Goal: Task Accomplishment & Management: Complete application form

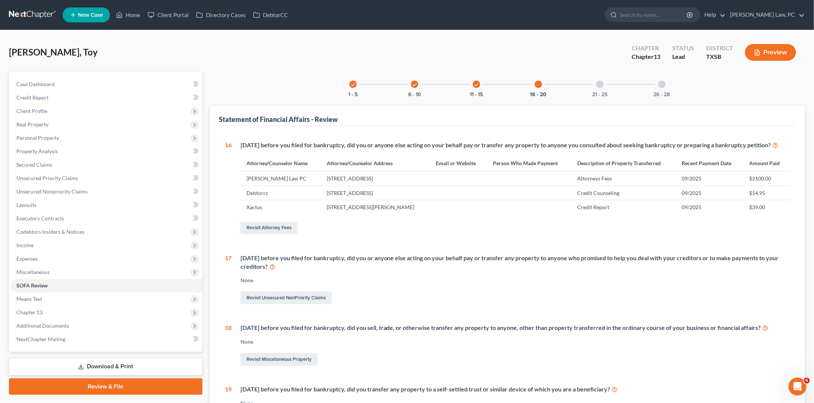
click at [32, 14] on link at bounding box center [33, 14] width 48 height 13
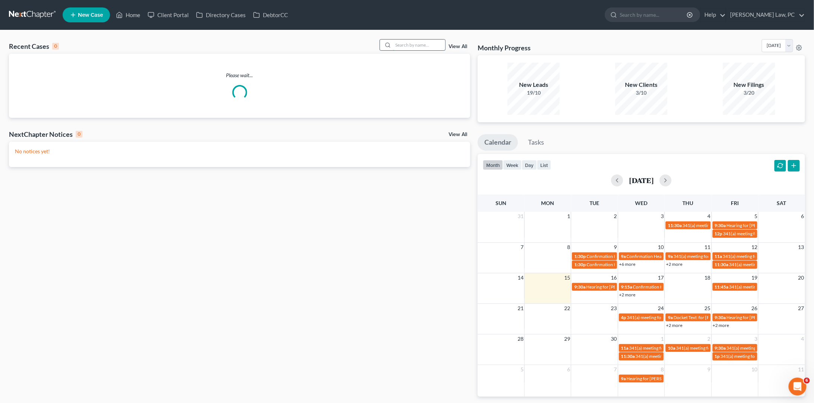
click at [414, 41] on input "search" at bounding box center [419, 45] width 52 height 11
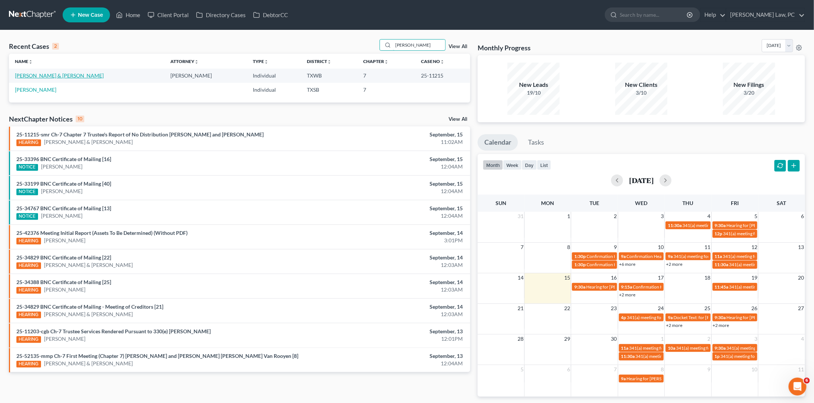
type input "molina"
click at [63, 77] on link "Molina, Carlos & Suarez-Trejo, Yesenia" at bounding box center [59, 75] width 89 height 6
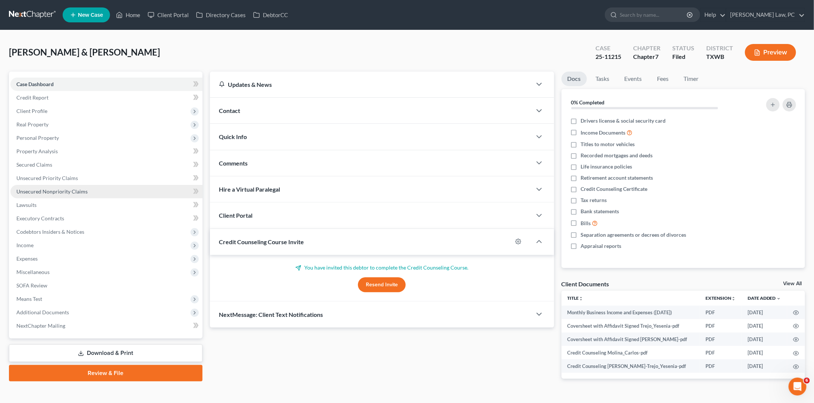
click at [70, 188] on span "Unsecured Nonpriority Claims" at bounding box center [51, 191] width 71 height 6
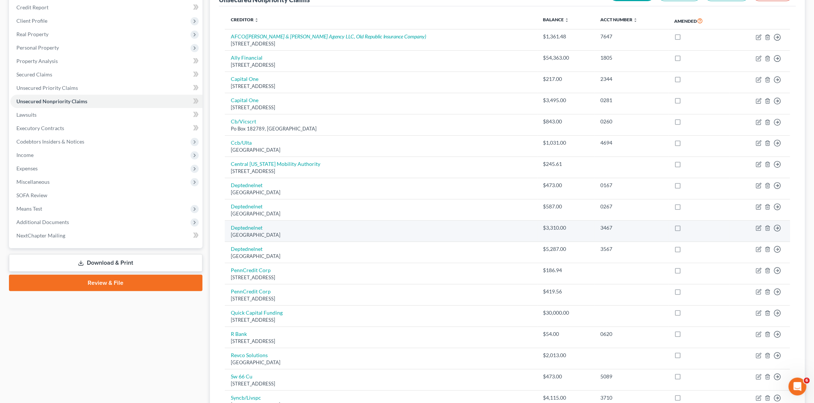
scroll to position [93, 0]
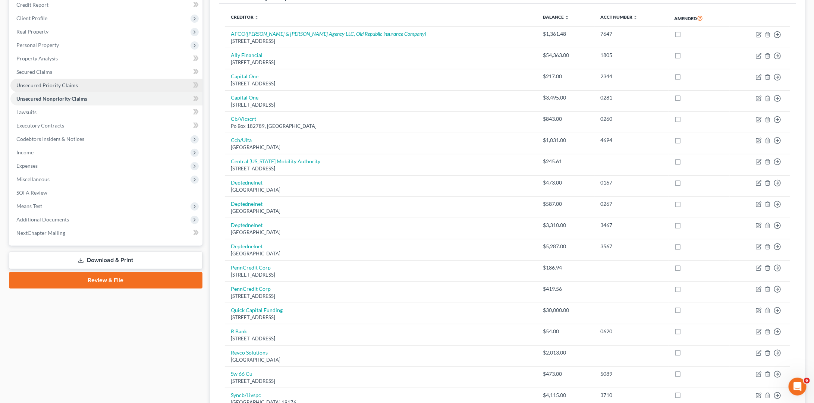
click at [60, 82] on span "Unsecured Priority Claims" at bounding box center [47, 85] width 62 height 6
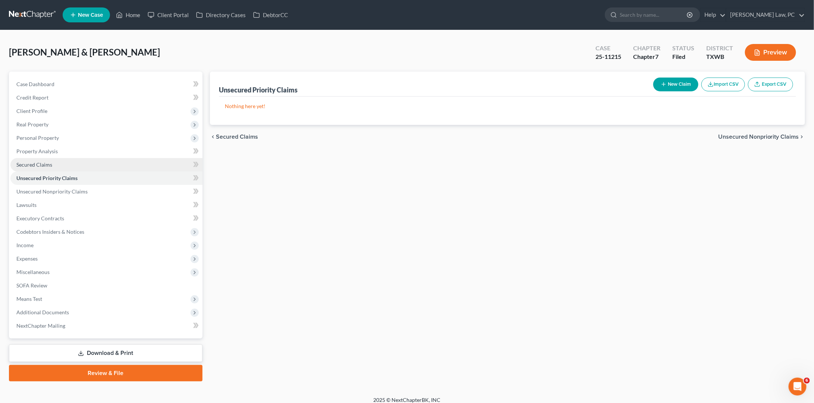
click at [41, 161] on span "Secured Claims" at bounding box center [34, 164] width 36 height 6
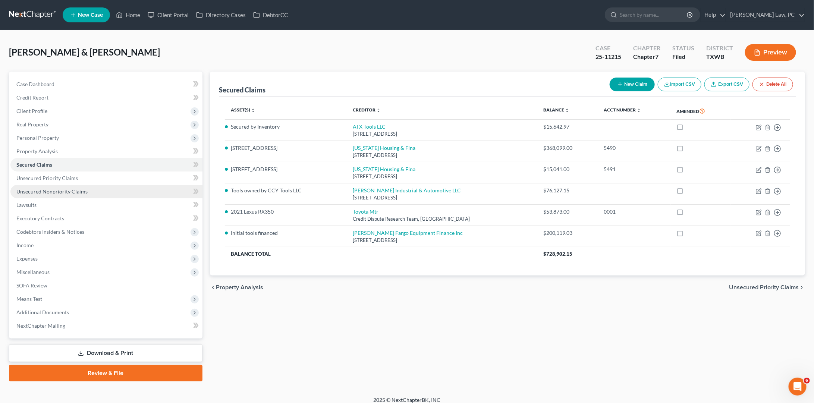
click at [76, 188] on span "Unsecured Nonpriority Claims" at bounding box center [51, 191] width 71 height 6
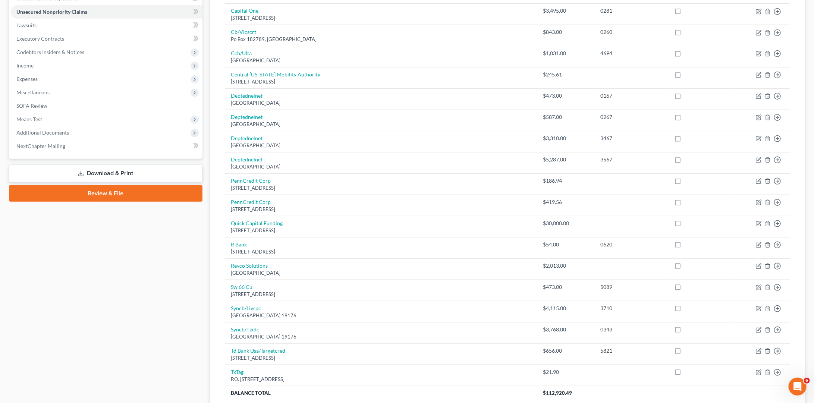
scroll to position [180, 0]
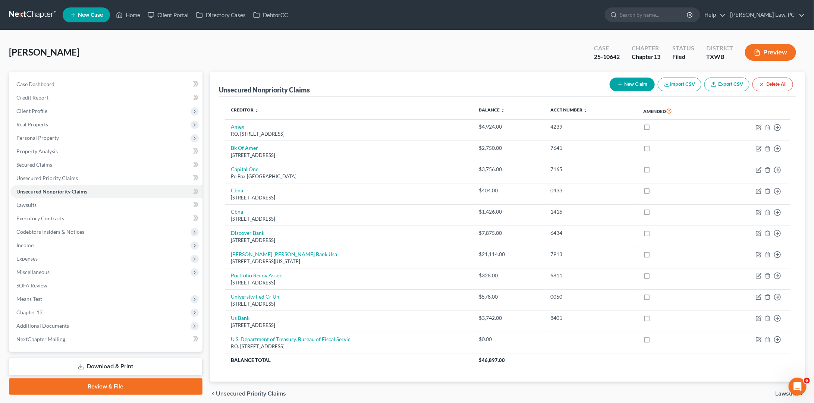
click at [19, 14] on link at bounding box center [33, 14] width 48 height 13
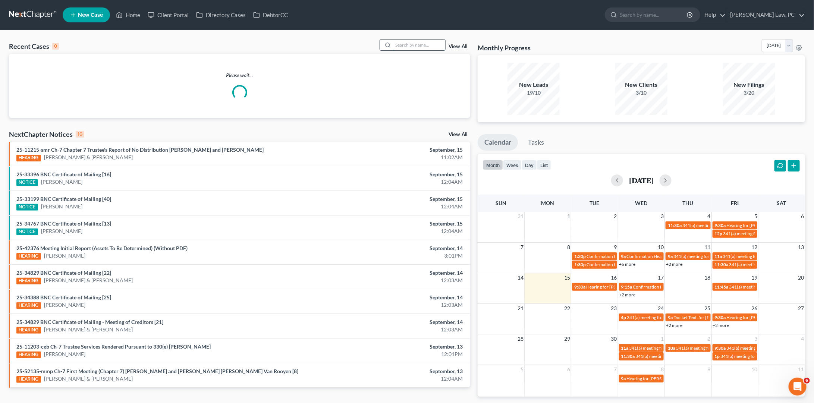
click at [429, 46] on input "search" at bounding box center [419, 45] width 52 height 11
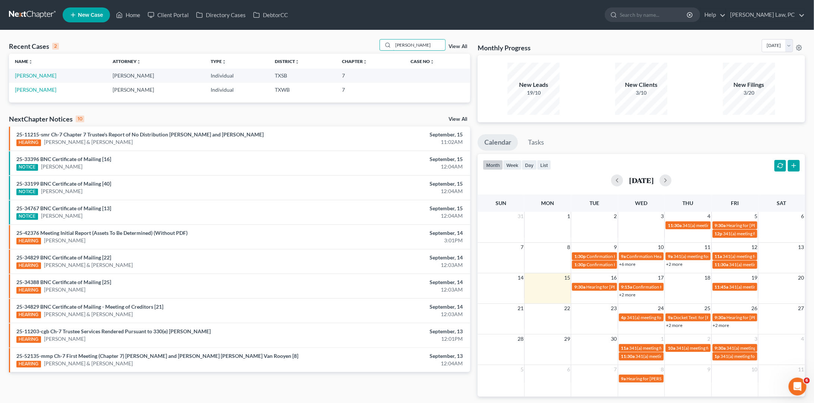
type input "Santos"
drag, startPoint x: 392, startPoint y: 56, endPoint x: 31, endPoint y: 74, distance: 361.7
click at [31, 74] on link "Santos, Luis" at bounding box center [35, 75] width 41 height 6
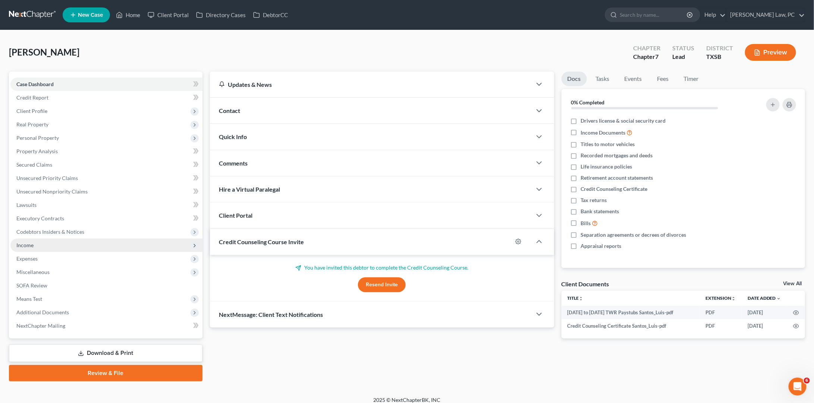
click at [19, 242] on span "Income" at bounding box center [24, 245] width 17 height 6
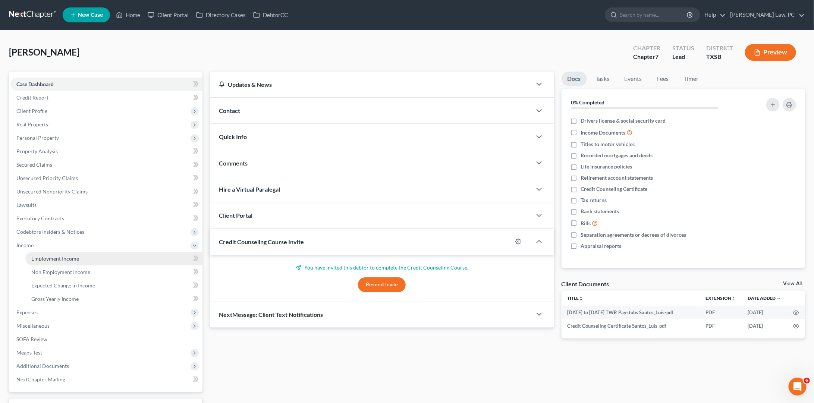
click at [59, 255] on link "Employment Income" at bounding box center [113, 258] width 177 height 13
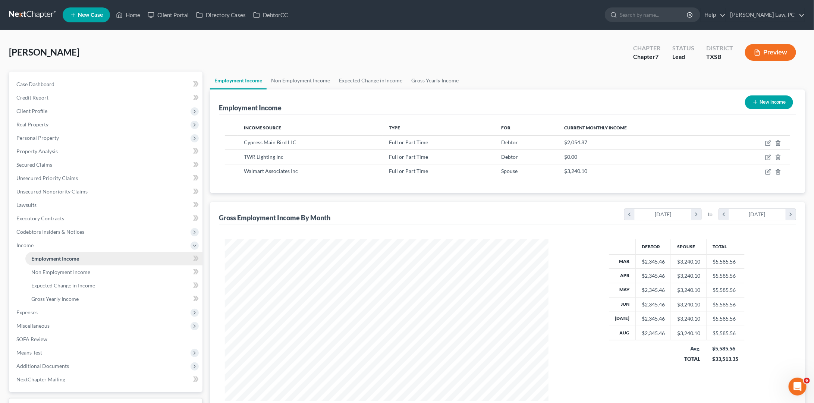
scroll to position [162, 339]
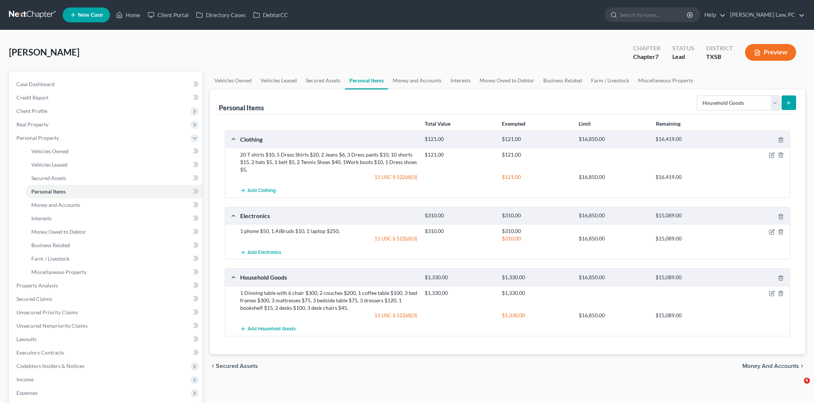
select select "household_goods"
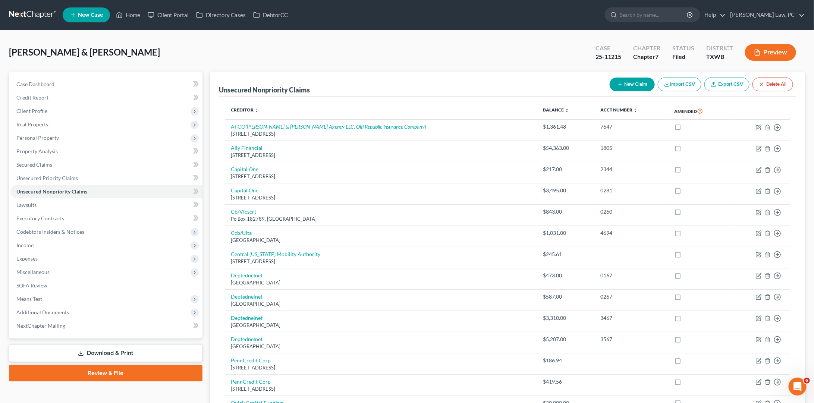
click at [33, 16] on link at bounding box center [33, 14] width 48 height 13
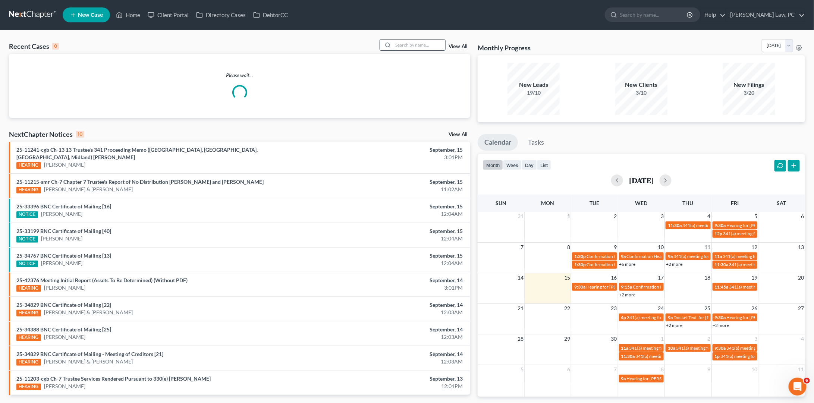
click at [396, 44] on input "search" at bounding box center [419, 45] width 52 height 11
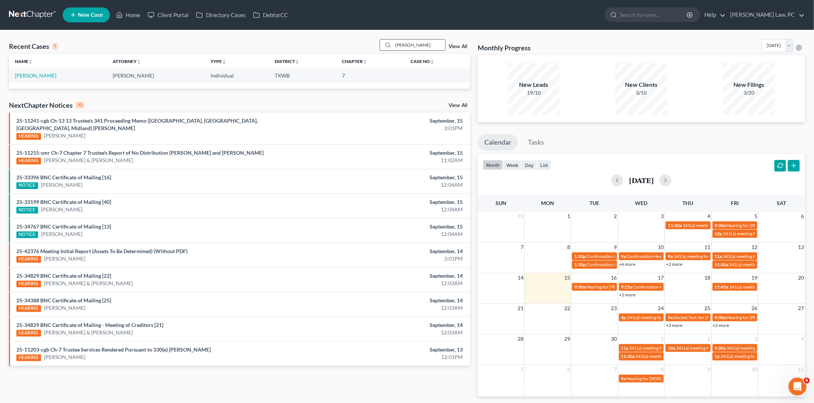
type input "Anderson"
drag, startPoint x: 396, startPoint y: 44, endPoint x: 41, endPoint y: 75, distance: 356.2
click at [41, 75] on link "[PERSON_NAME]" at bounding box center [35, 75] width 41 height 6
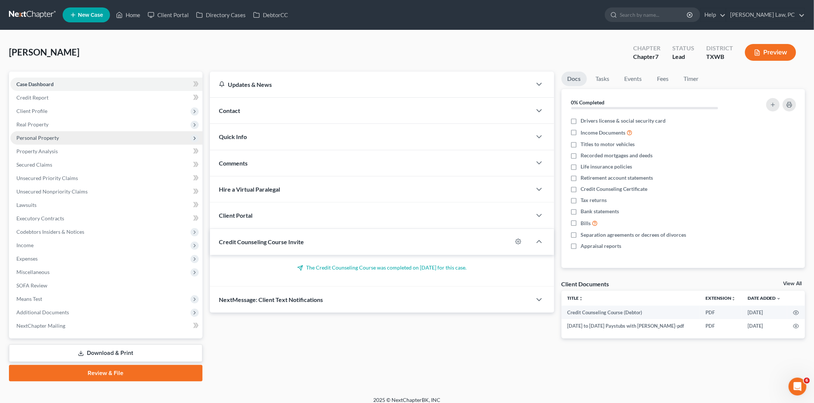
click at [52, 135] on span "Personal Property" at bounding box center [37, 138] width 43 height 6
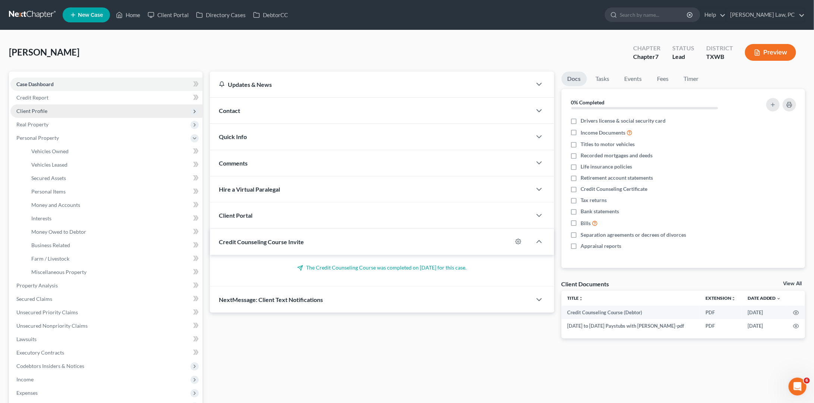
click at [44, 110] on span "Client Profile" at bounding box center [31, 111] width 31 height 6
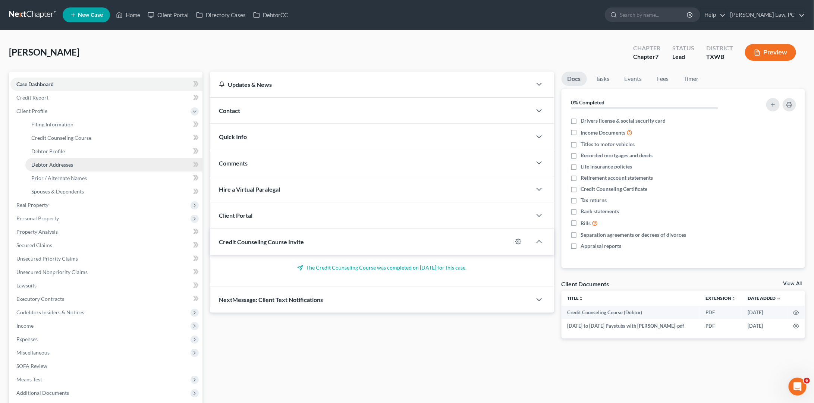
click at [55, 163] on span "Debtor Addresses" at bounding box center [52, 164] width 42 height 6
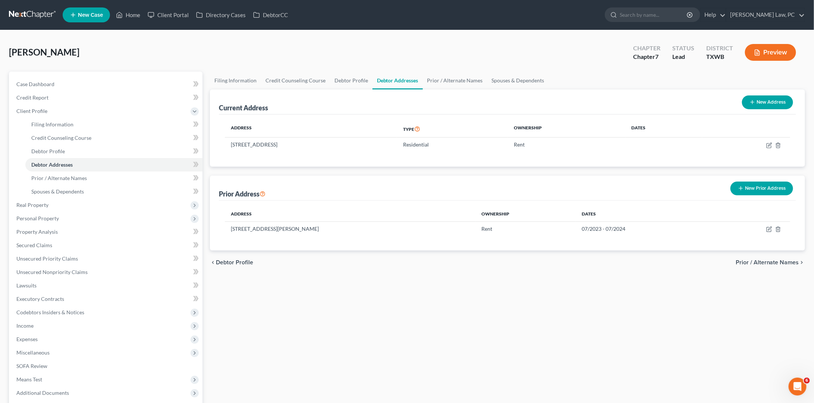
click at [757, 185] on button "New Prior Address" at bounding box center [761, 189] width 63 height 14
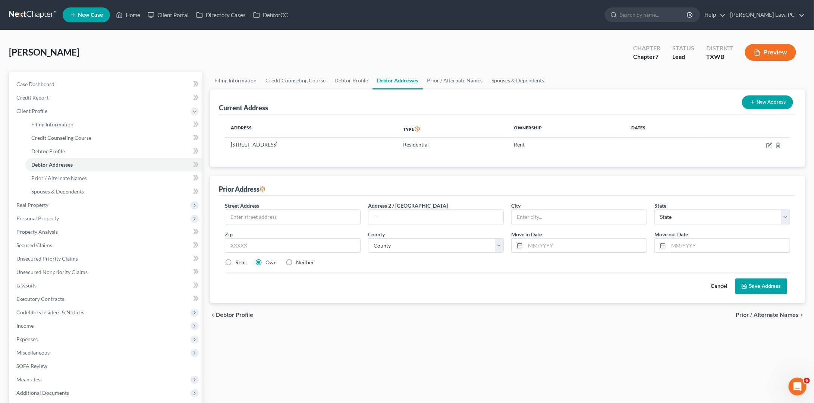
click at [719, 283] on button "Cancel" at bounding box center [718, 286] width 33 height 15
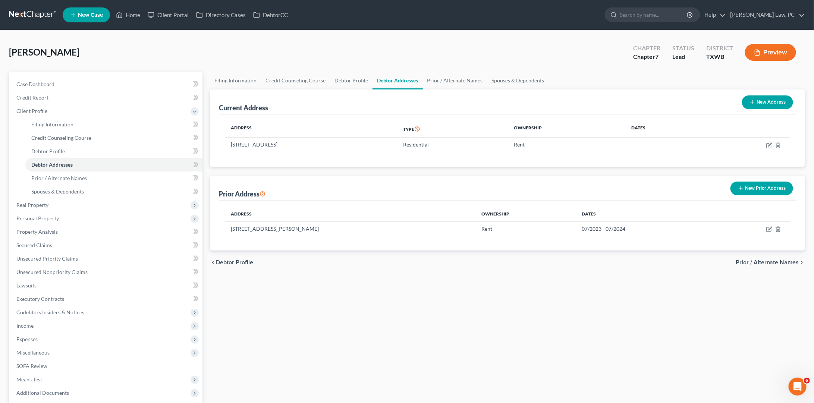
click at [751, 190] on button "New Prior Address" at bounding box center [761, 189] width 63 height 14
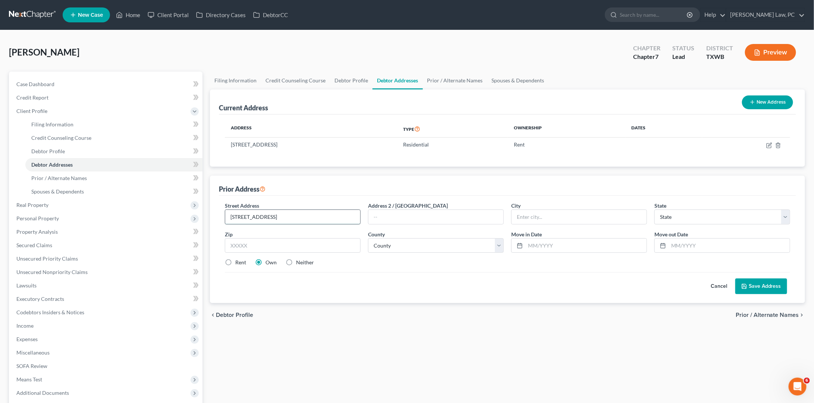
click at [264, 215] on input "1708 Pecos VAlley Cove" at bounding box center [292, 217] width 135 height 14
type input "1708 Pecos Valley Cove"
type input "78665"
click at [235, 259] on label "Rent" at bounding box center [240, 262] width 11 height 7
click at [238, 259] on input "Rent" at bounding box center [240, 261] width 5 height 5
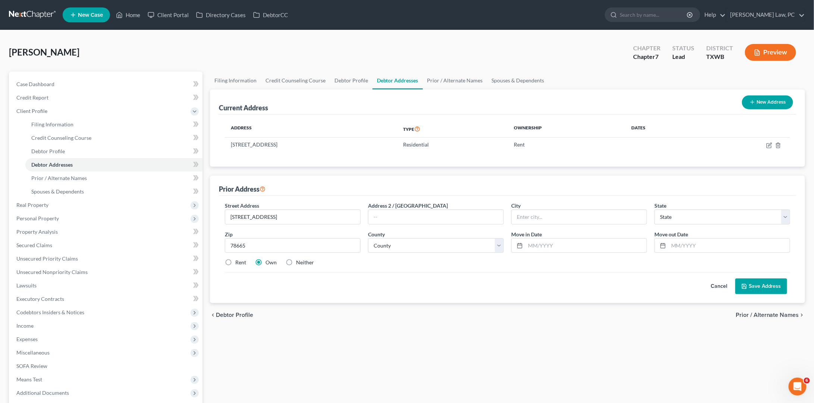
radio input "true"
type input "Sandy"
select select "45"
click at [528, 215] on input "Sandy" at bounding box center [579, 217] width 135 height 14
type input "Round Rock"
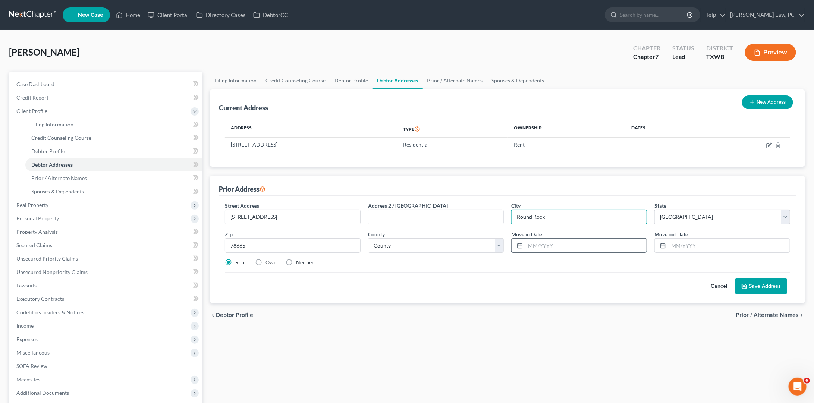
click at [580, 248] on input "text" at bounding box center [585, 246] width 121 height 14
type input "02/2020"
click at [714, 245] on input "text" at bounding box center [728, 246] width 121 height 14
type input "08/2023"
click at [769, 287] on button "Save Address" at bounding box center [761, 286] width 52 height 16
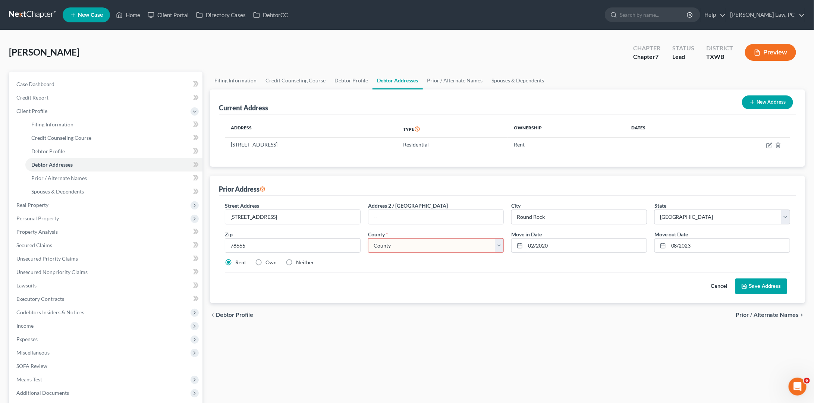
select select "245"
click at [762, 287] on button "Save Address" at bounding box center [761, 286] width 52 height 16
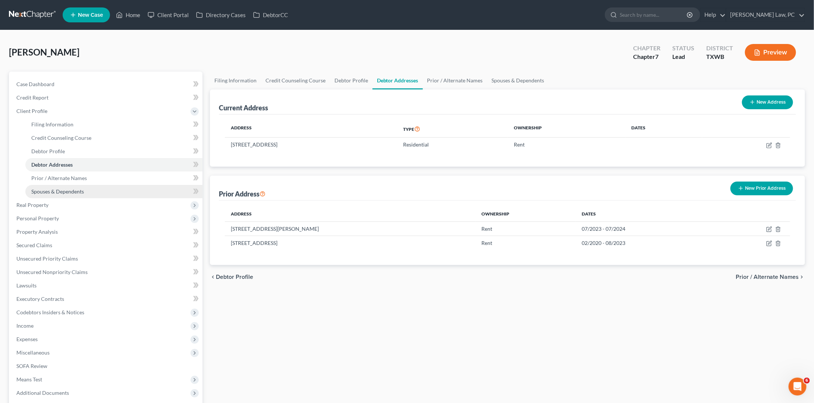
click at [76, 189] on span "Spouses & Dependents" at bounding box center [57, 191] width 53 height 6
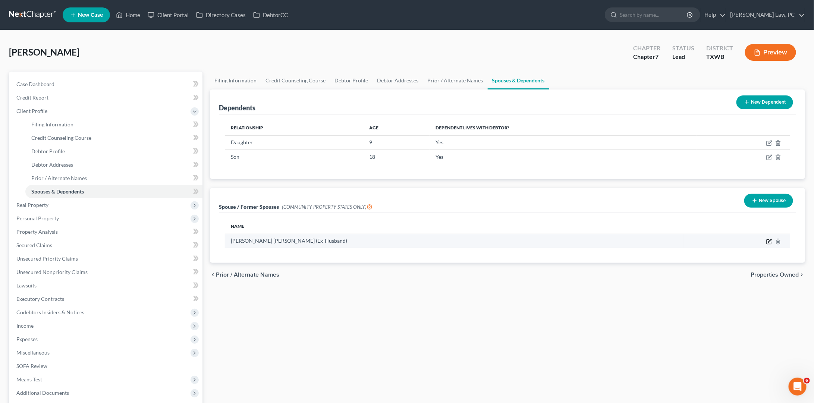
click at [768, 239] on icon "button" at bounding box center [769, 242] width 6 height 6
select select "8"
select select "45"
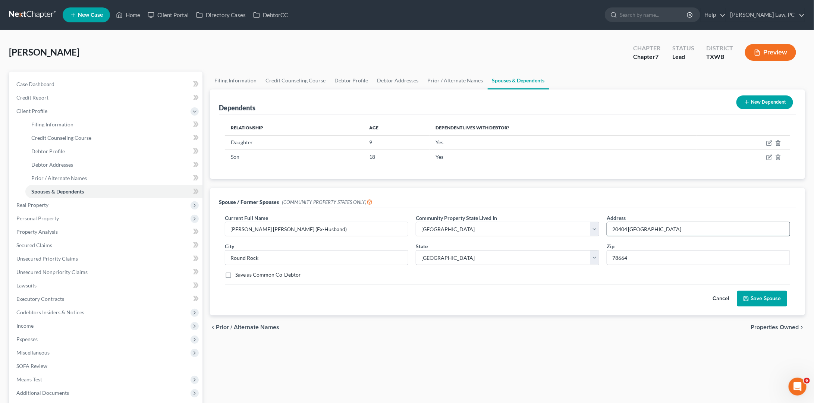
drag, startPoint x: 670, startPoint y: 232, endPoint x: 607, endPoint y: 230, distance: 63.0
click at [92, 255] on link "Unsecured Priority Claims" at bounding box center [106, 258] width 192 height 13
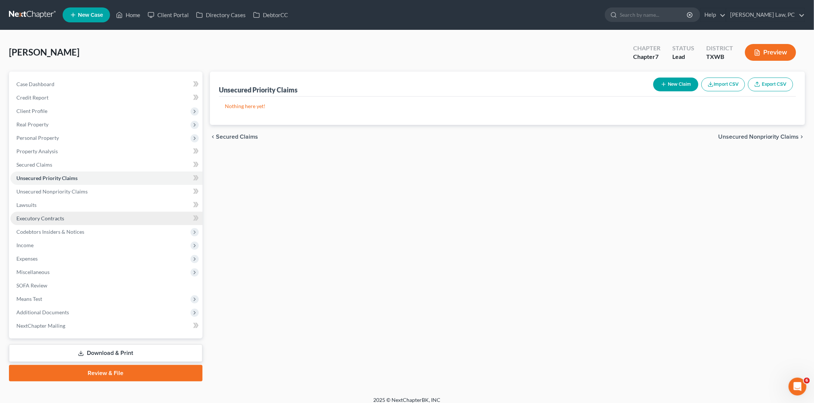
click at [57, 215] on span "Executory Contracts" at bounding box center [40, 218] width 48 height 6
click at [104, 177] on link "Unsecured Priority Claims" at bounding box center [106, 177] width 192 height 13
click at [91, 198] on link "Lawsuits" at bounding box center [106, 204] width 192 height 13
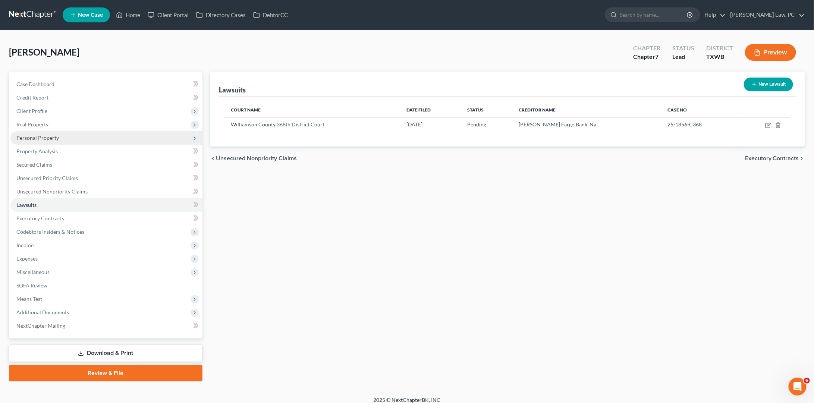
click at [59, 137] on span "Personal Property" at bounding box center [106, 137] width 192 height 13
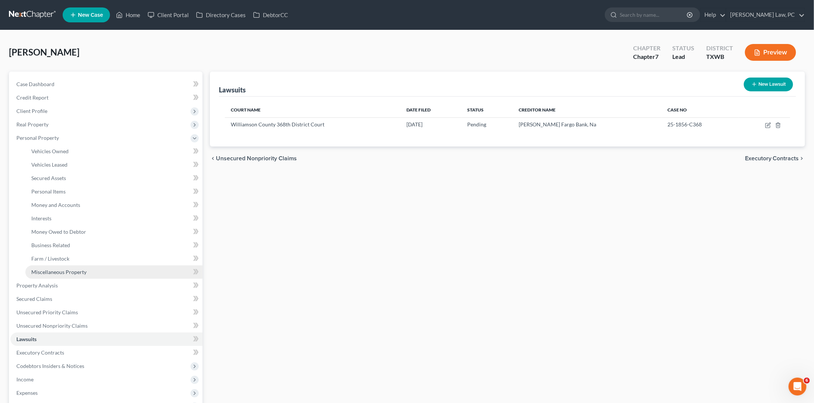
click at [61, 265] on link "Miscellaneous Property" at bounding box center [113, 271] width 177 height 13
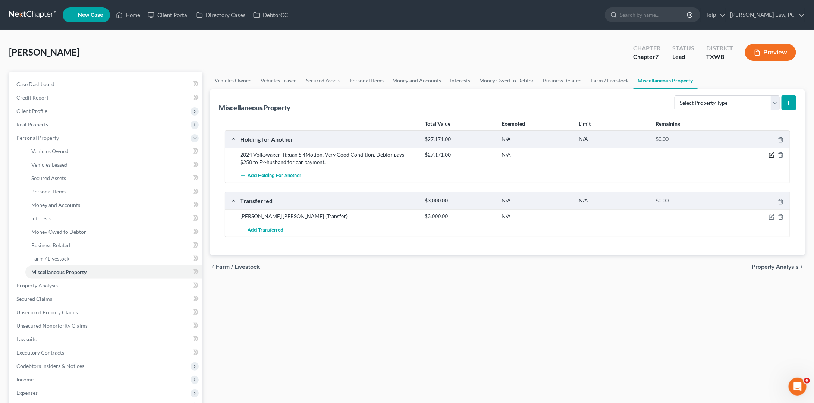
click at [774, 153] on icon "button" at bounding box center [772, 155] width 6 height 6
select select "45"
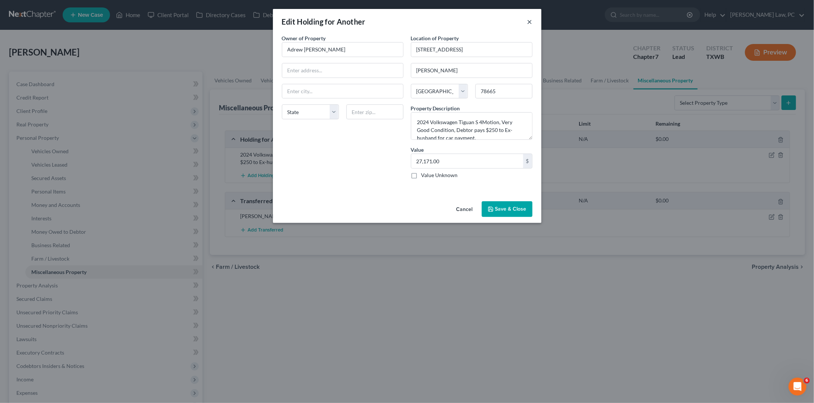
click at [529, 21] on button "×" at bounding box center [529, 21] width 5 height 9
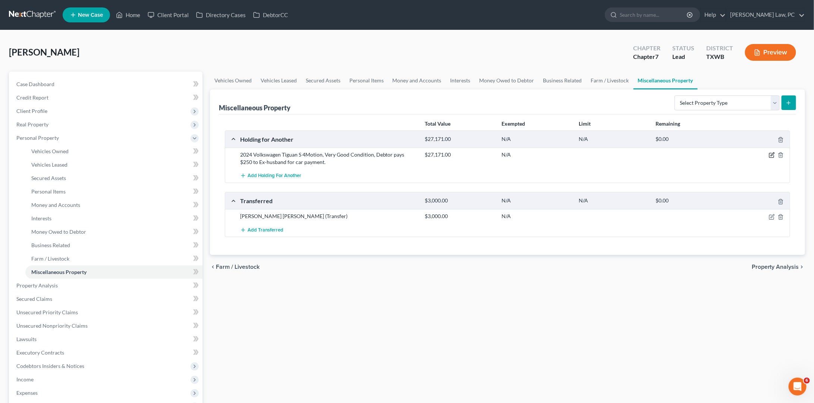
click at [769, 155] on icon "button" at bounding box center [772, 155] width 6 height 6
select select "45"
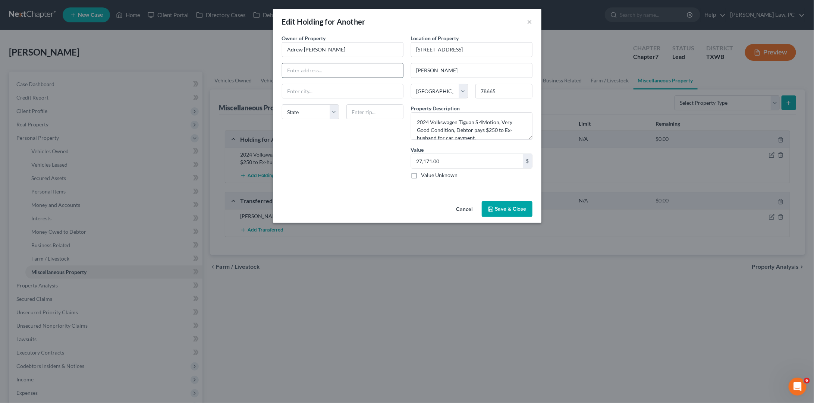
paste input "20404 Popy Hills Trail"
type input "20404 Popy Hills Trail"
type input "78665"
type input "Sandy"
select select "45"
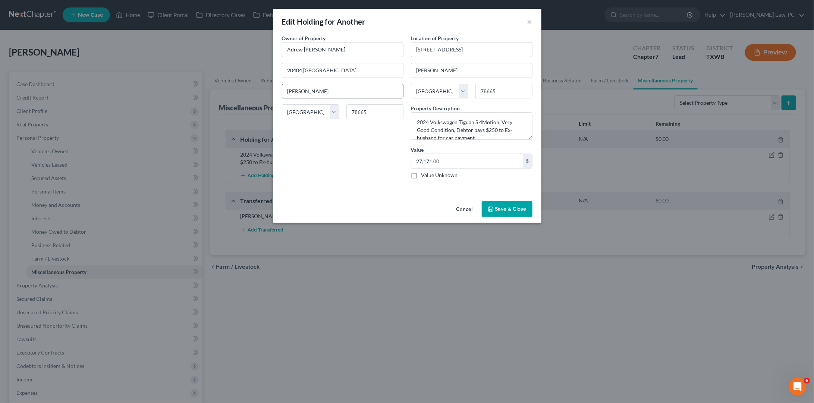
click at [303, 93] on input "Sandy" at bounding box center [342, 91] width 121 height 14
type input "Round Rock"
click at [512, 207] on button "Save & Close" at bounding box center [507, 209] width 51 height 16
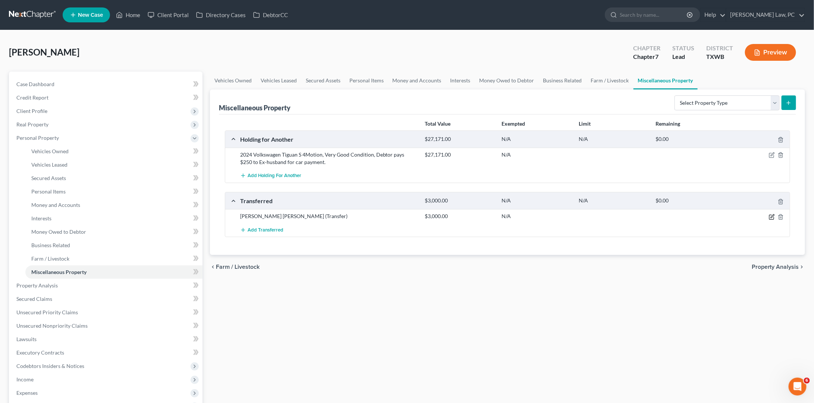
click at [772, 215] on icon "button" at bounding box center [772, 215] width 3 height 3
select select "Ordinary (within 2 years)"
select select "45"
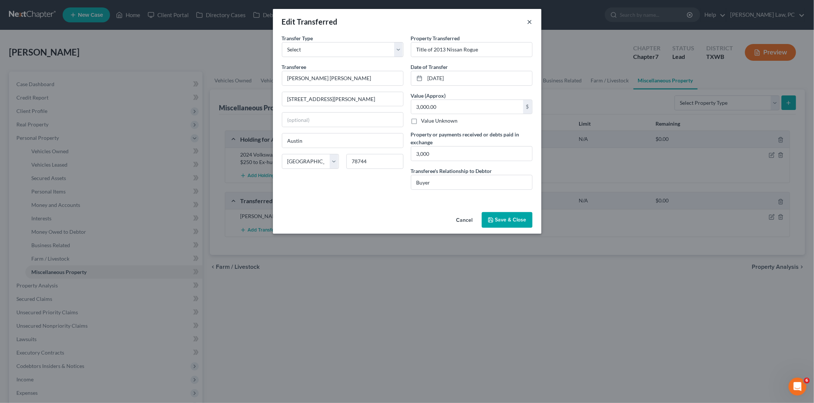
click at [529, 24] on button "×" at bounding box center [529, 21] width 5 height 9
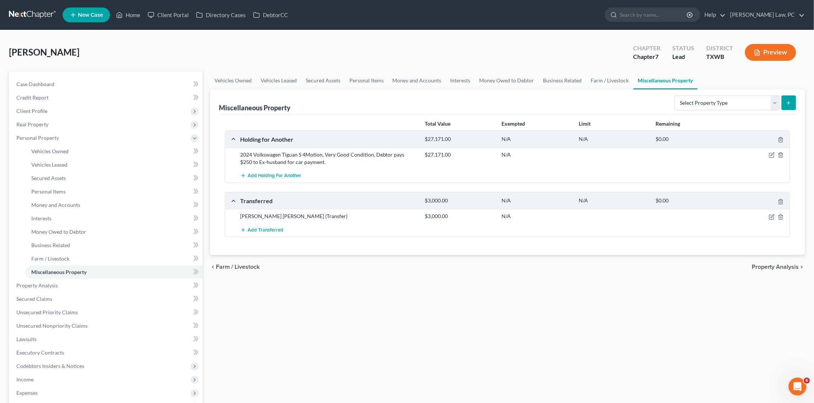
click at [24, 13] on link at bounding box center [33, 14] width 48 height 13
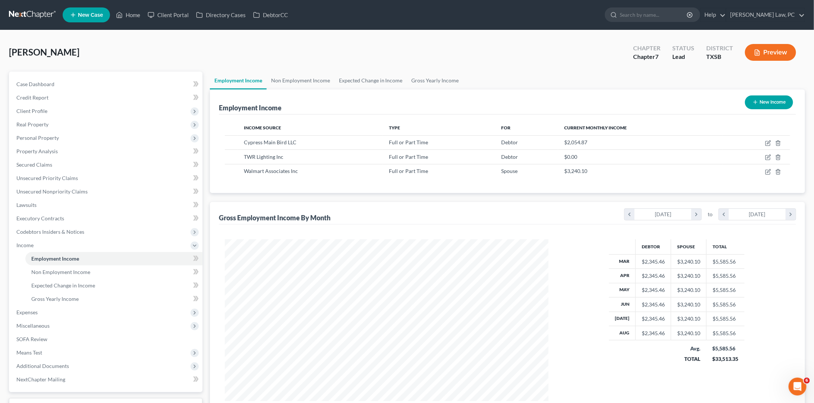
scroll to position [162, 339]
click at [26, 14] on link at bounding box center [33, 14] width 48 height 13
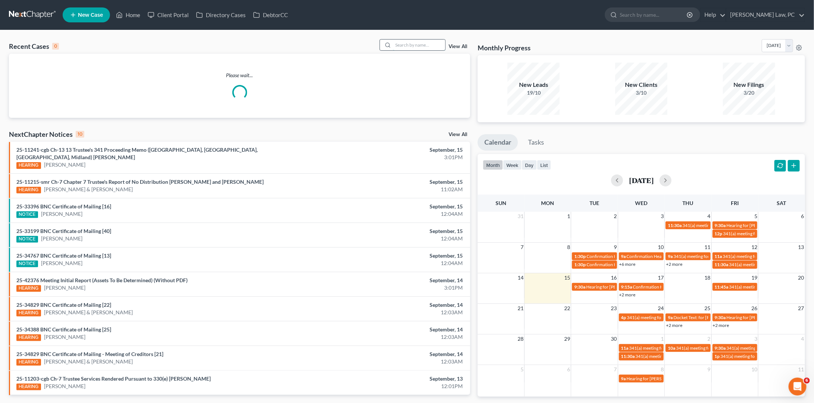
click at [409, 47] on input "search" at bounding box center [419, 45] width 52 height 11
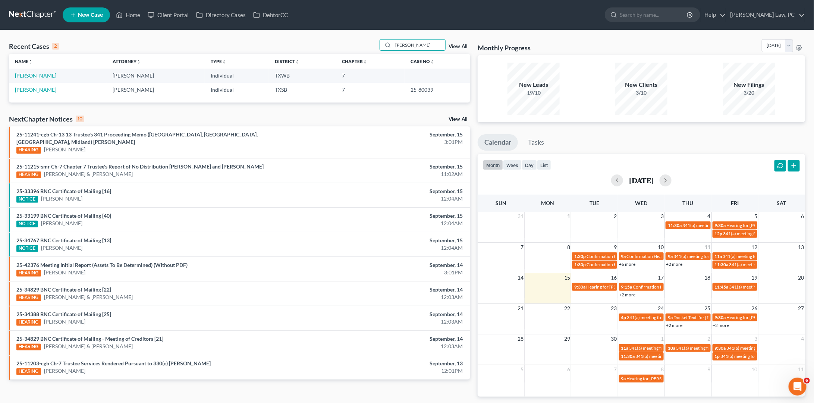
type input "[PERSON_NAME]"
click at [42, 74] on link "[PERSON_NAME]" at bounding box center [35, 75] width 41 height 6
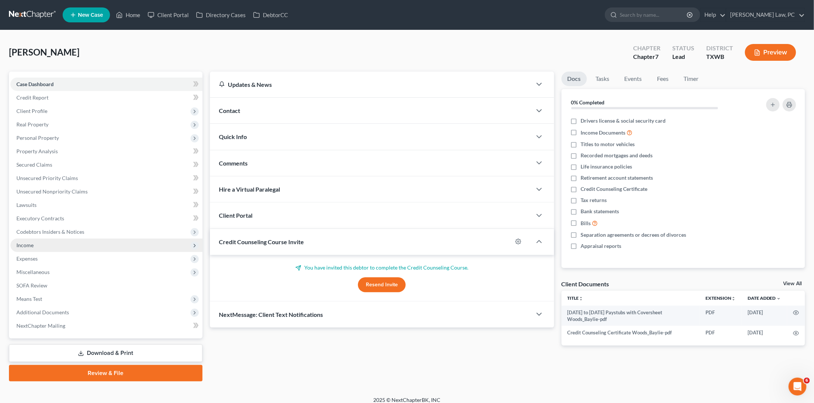
click at [32, 242] on span "Income" at bounding box center [24, 245] width 17 height 6
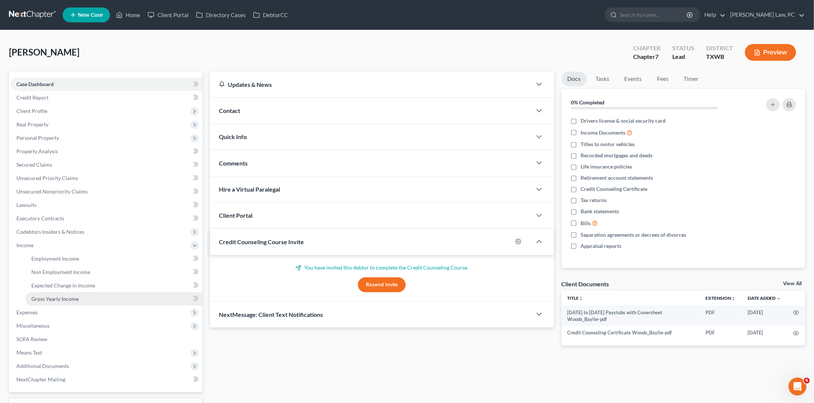
click at [57, 296] on span "Gross Yearly Income" at bounding box center [54, 299] width 47 height 6
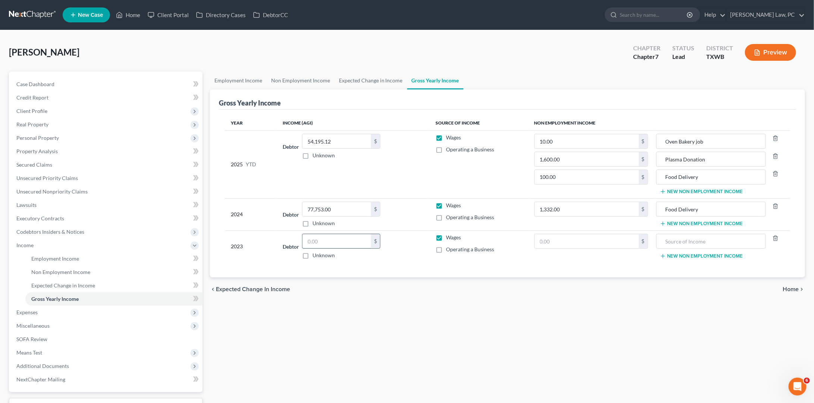
click at [330, 241] on input "text" at bounding box center [336, 241] width 69 height 14
type input "76,093"
click at [402, 300] on div "Employment Income Non Employment Income Expected Change in Income Gross Yearly …" at bounding box center [507, 253] width 602 height 363
click at [194, 245] on polyline at bounding box center [194, 245] width 3 height 1
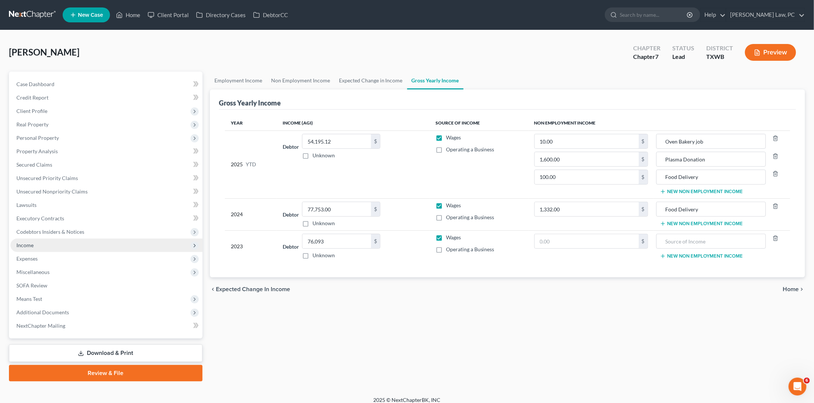
click at [589, 0] on nav "Home New Case Client Portal Directory Cases DebtorCC [PERSON_NAME] Law, PC [PER…" at bounding box center [407, 15] width 814 height 30
click at [16, 17] on link at bounding box center [33, 14] width 48 height 13
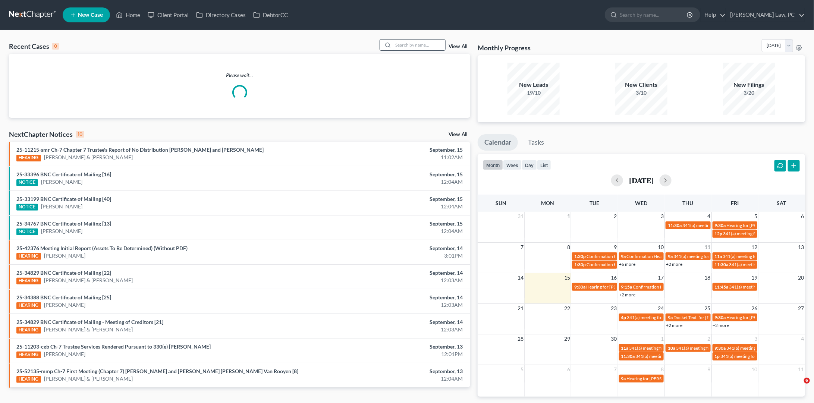
click at [418, 44] on input "search" at bounding box center [419, 45] width 52 height 11
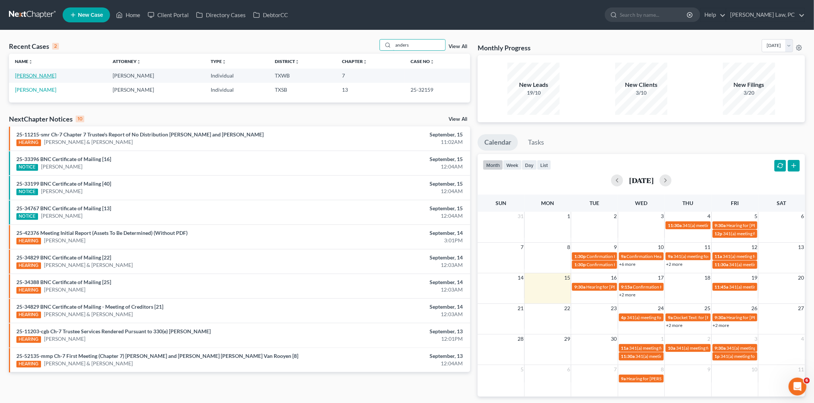
type input "anders"
click at [41, 75] on link "[PERSON_NAME]" at bounding box center [35, 75] width 41 height 6
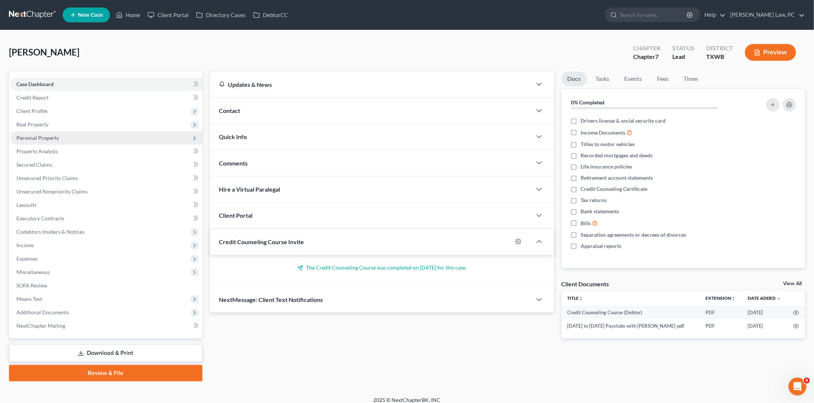
click at [66, 136] on span "Personal Property" at bounding box center [106, 137] width 192 height 13
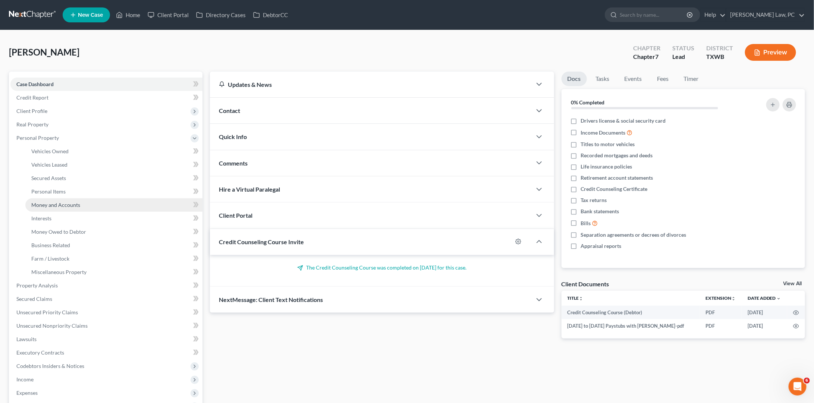
click at [66, 202] on span "Money and Accounts" at bounding box center [55, 205] width 49 height 6
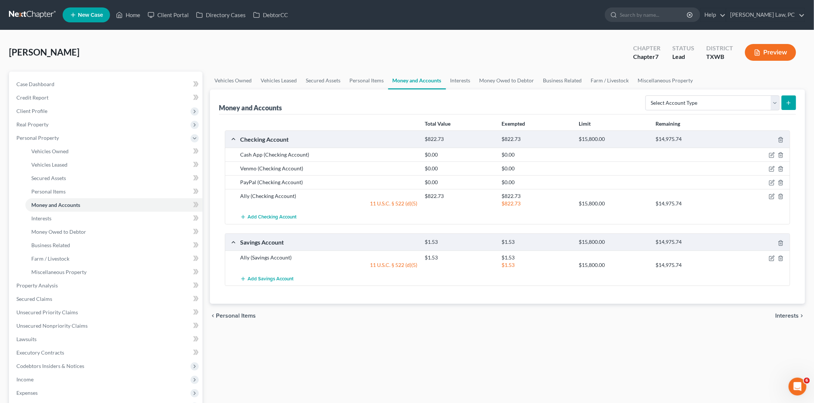
click at [329, 0] on nav "Home New Case Client Portal Directory Cases DebtorCC Hooman Khoshnood Law, PC g…" at bounding box center [407, 15] width 814 height 30
click at [33, 12] on link at bounding box center [33, 14] width 48 height 13
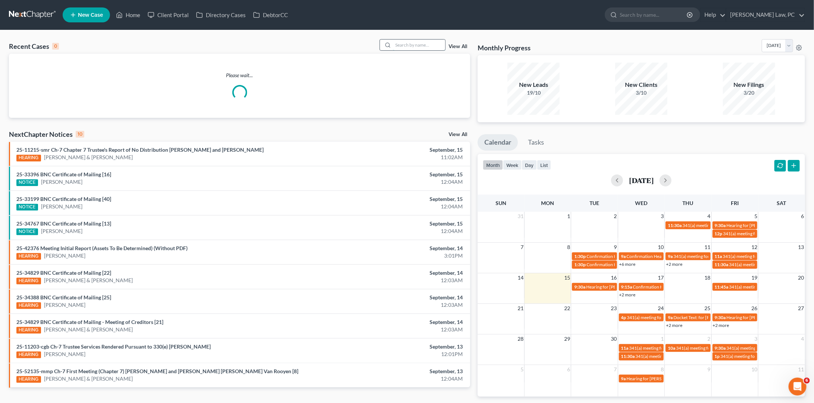
click at [415, 44] on input "search" at bounding box center [419, 45] width 52 height 11
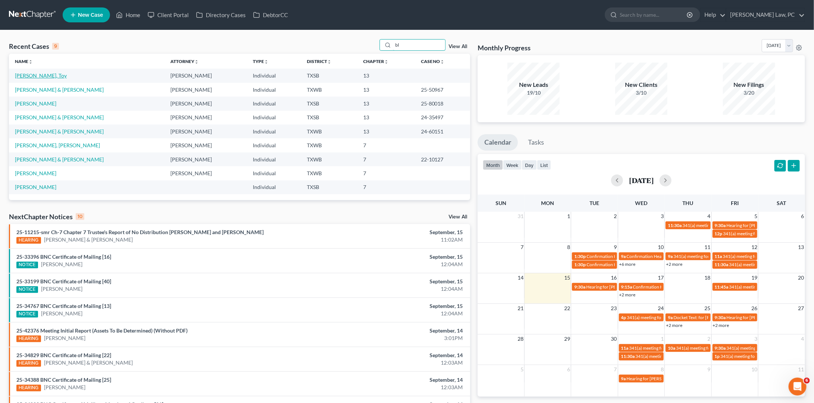
type input "bl"
click at [62, 74] on link "[PERSON_NAME], Toy" at bounding box center [41, 75] width 52 height 6
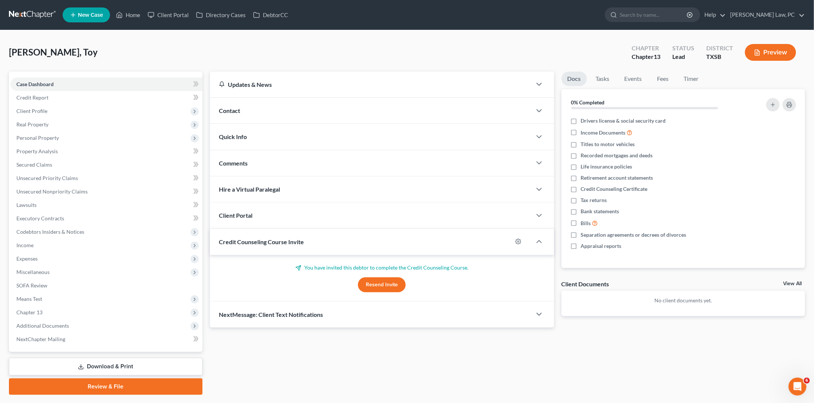
click at [385, 281] on button "Resend Invite" at bounding box center [382, 284] width 48 height 15
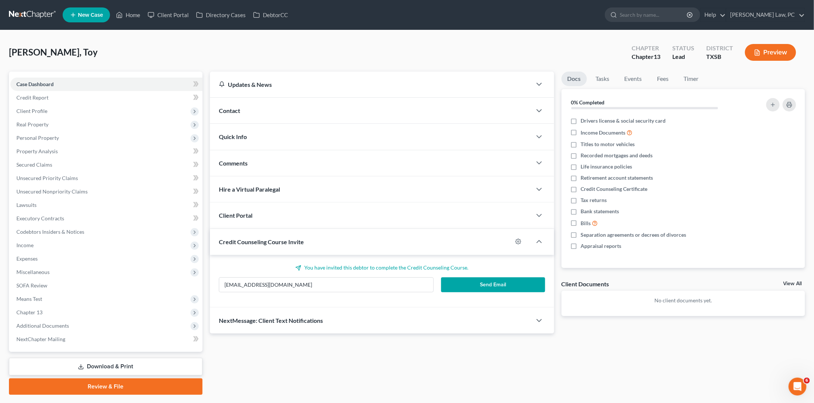
click at [465, 285] on button "Send Email" at bounding box center [493, 284] width 104 height 15
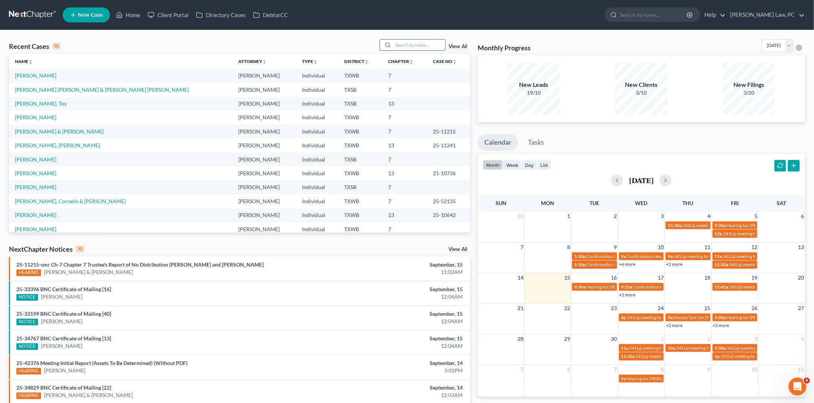
click at [402, 44] on input "search" at bounding box center [419, 45] width 52 height 11
type input "p"
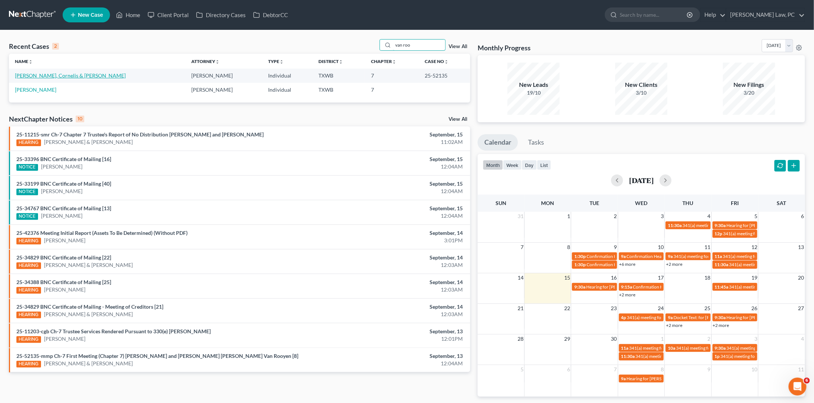
type input "van roo"
click at [63, 73] on link "[PERSON_NAME], Cornelis & [PERSON_NAME]" at bounding box center [70, 75] width 111 height 6
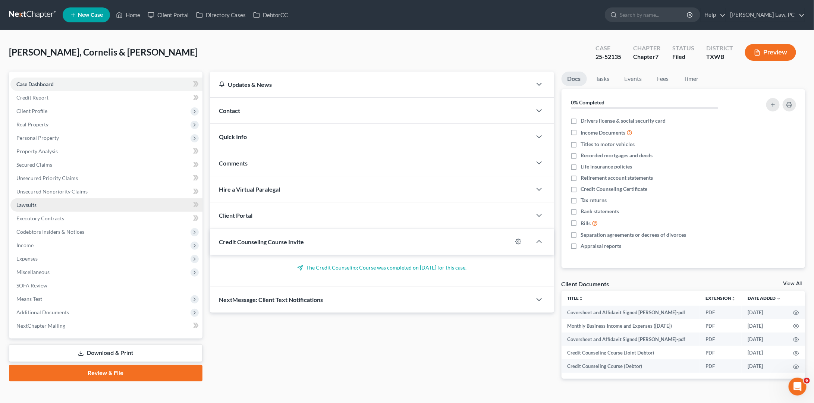
click at [28, 202] on span "Lawsuits" at bounding box center [26, 205] width 20 height 6
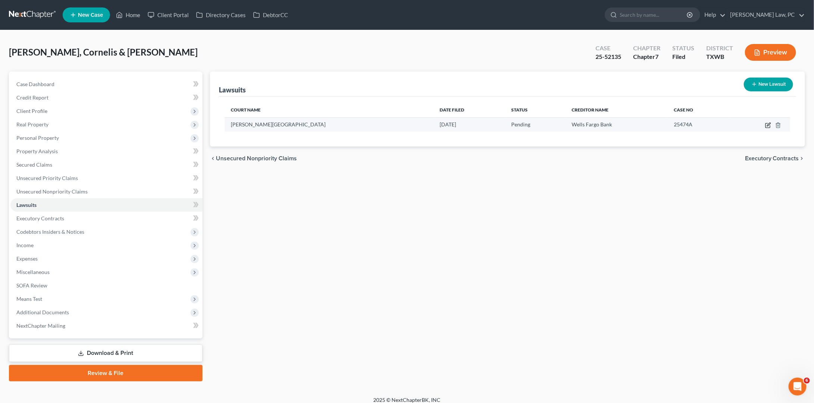
click at [768, 123] on icon "button" at bounding box center [768, 125] width 6 height 6
select select "45"
select select "0"
select select "4"
select select "16"
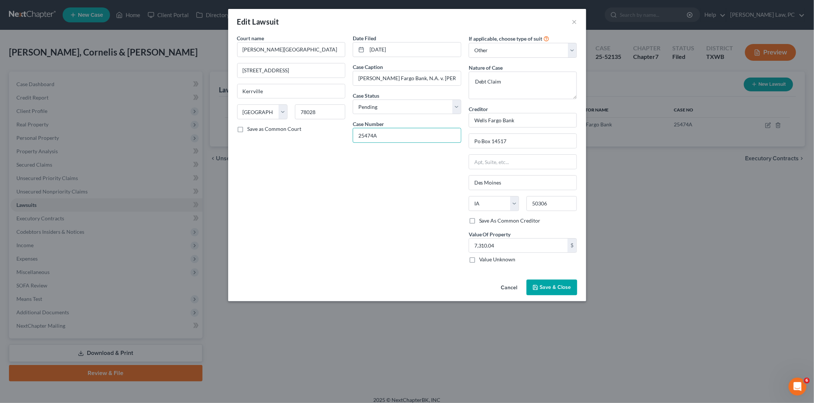
drag, startPoint x: 387, startPoint y: 135, endPoint x: 350, endPoint y: 135, distance: 37.7
click at [350, 135] on div "Date Filed [DATE] Case Caption [PERSON_NAME] Fargo Bank, N.A. v. [PERSON_NAME] …" at bounding box center [407, 151] width 116 height 235
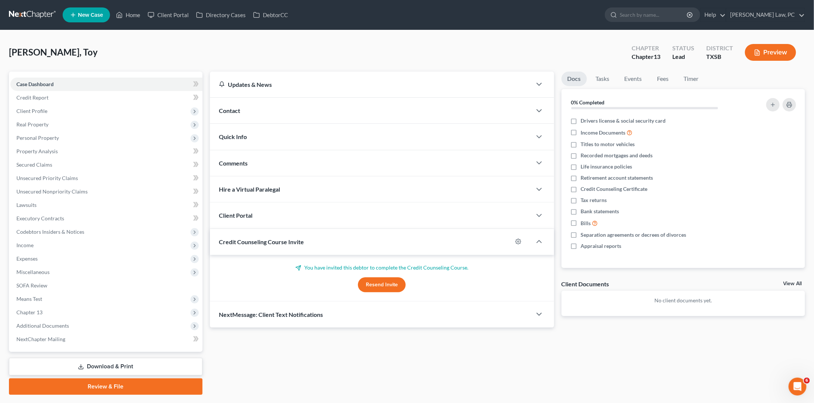
click at [16, 13] on link at bounding box center [33, 14] width 48 height 13
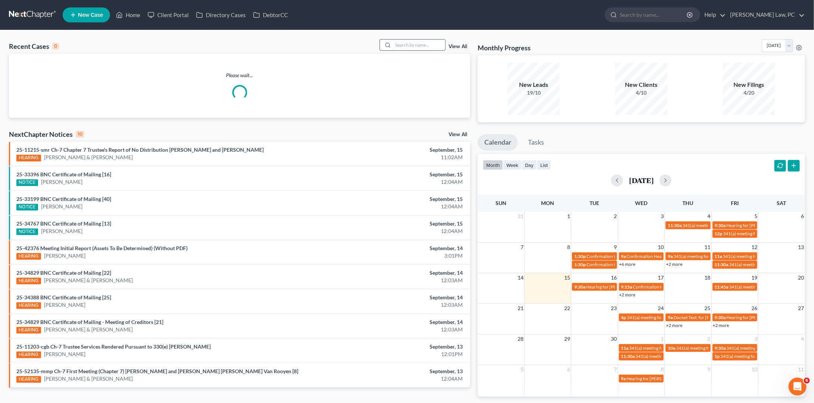
click at [399, 47] on input "search" at bounding box center [419, 45] width 52 height 11
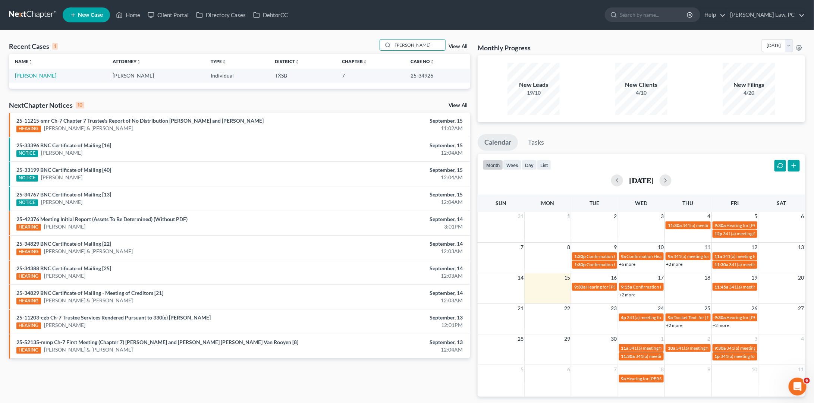
type input "[PERSON_NAME]"
drag, startPoint x: 393, startPoint y: 55, endPoint x: 21, endPoint y: 77, distance: 373.1
click at [21, 77] on link "[PERSON_NAME]" at bounding box center [35, 75] width 41 height 6
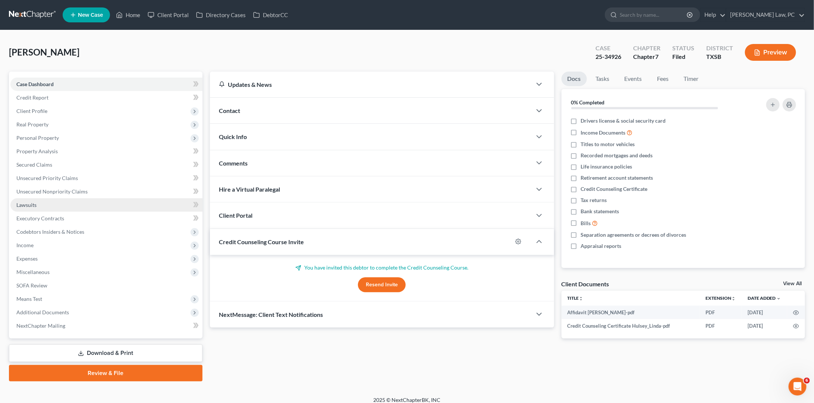
click at [26, 202] on span "Lawsuits" at bounding box center [26, 205] width 20 height 6
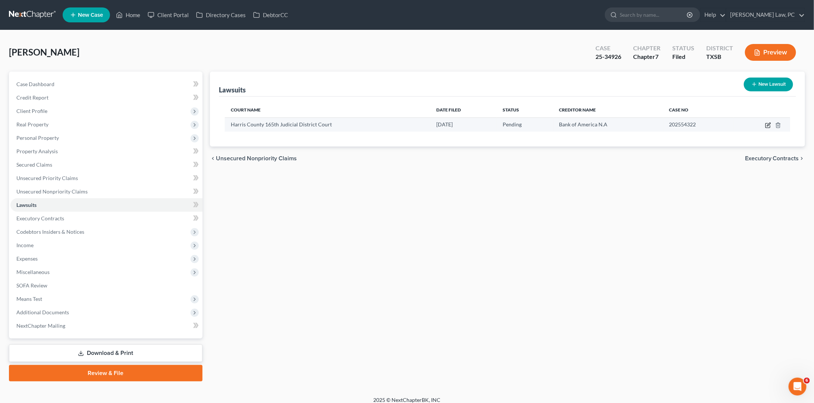
click at [768, 125] on icon "button" at bounding box center [768, 125] width 6 height 6
select select "45"
select select "0"
select select "4"
select select "45"
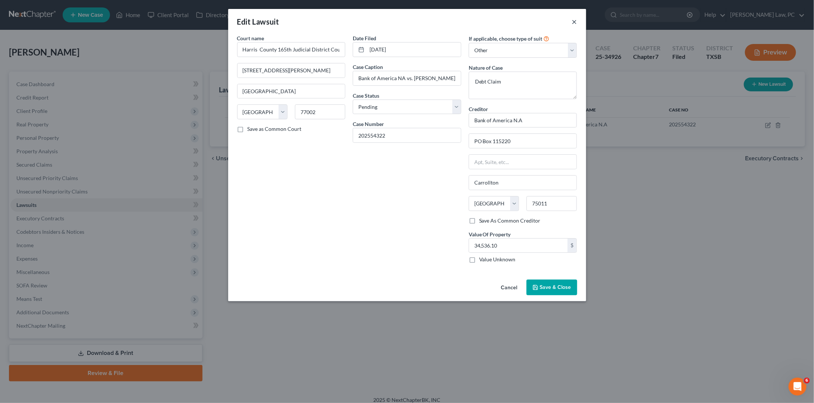
click at [575, 23] on button "×" at bounding box center [574, 21] width 5 height 9
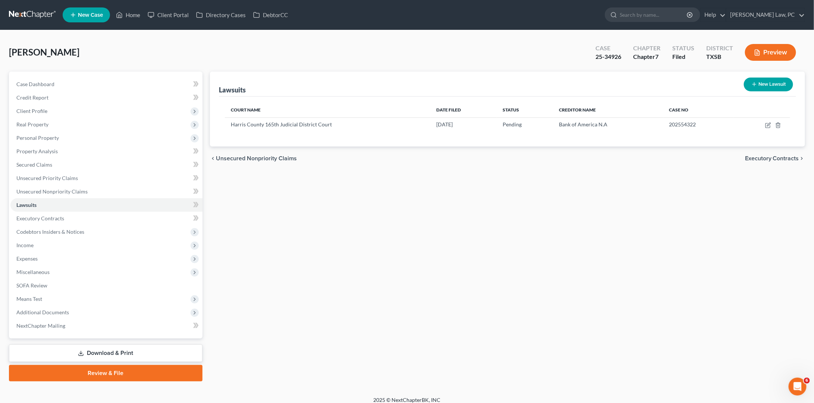
click at [46, 18] on link at bounding box center [33, 14] width 48 height 13
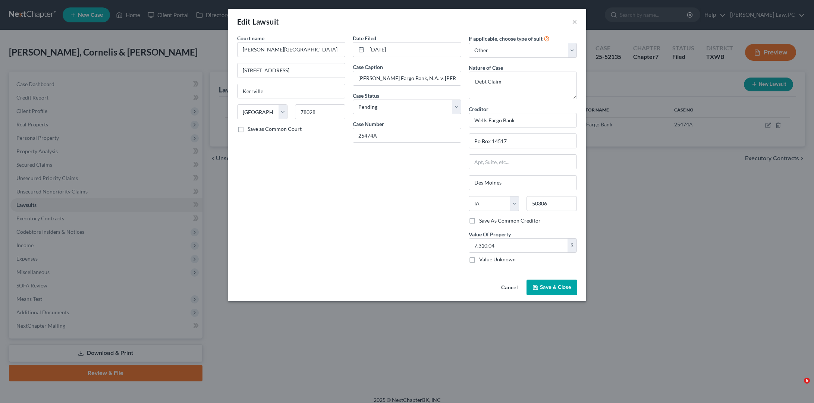
select select "45"
select select "0"
select select "4"
select select "16"
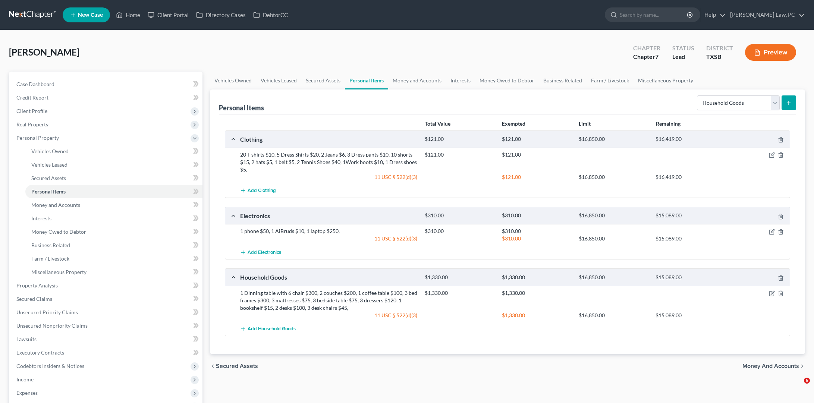
select select "household_goods"
click at [39, 110] on span "Client Profile" at bounding box center [31, 111] width 31 height 6
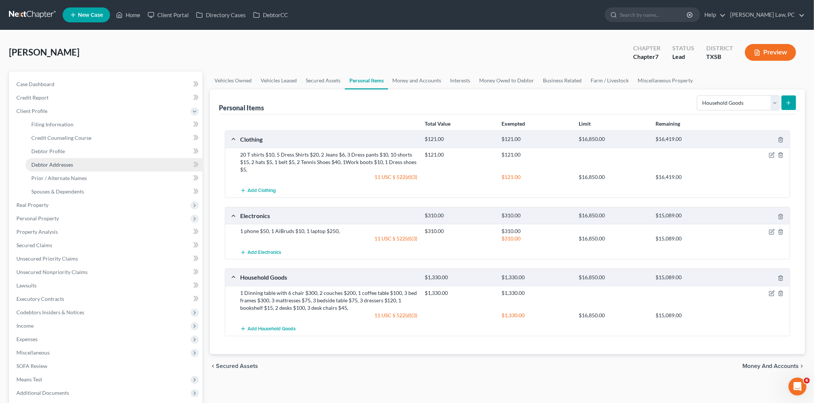
click at [57, 161] on span "Debtor Addresses" at bounding box center [52, 164] width 42 height 6
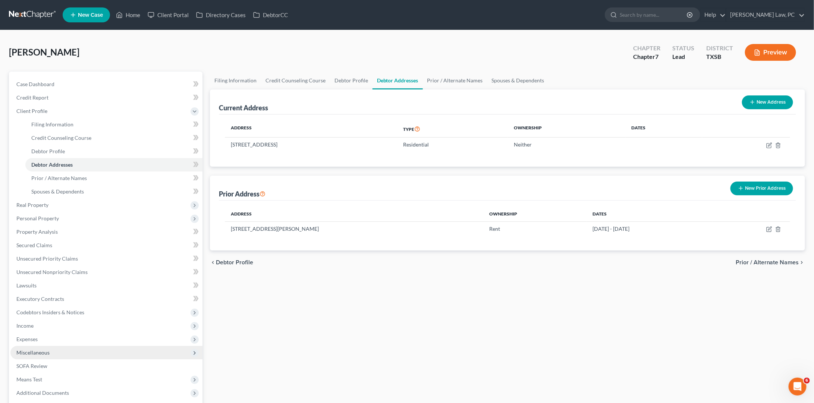
click at [29, 349] on span "Miscellaneous" at bounding box center [106, 352] width 192 height 13
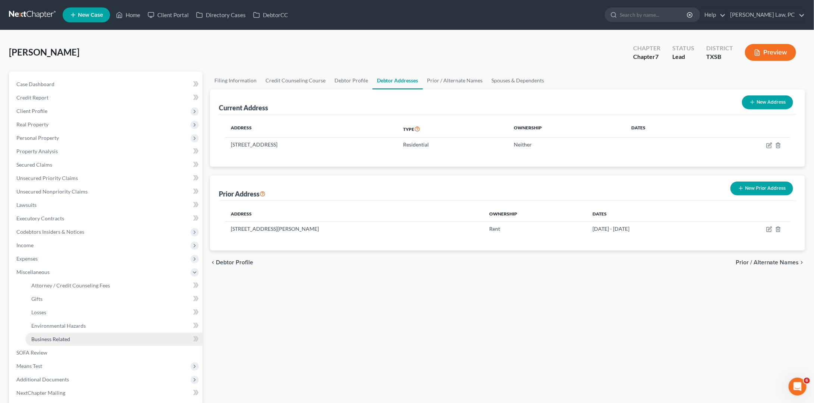
click at [56, 336] on span "Business Related" at bounding box center [50, 339] width 39 height 6
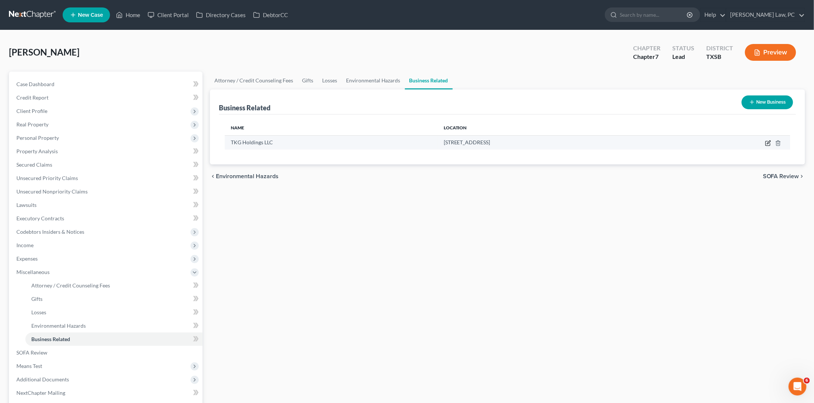
click at [768, 142] on icon "button" at bounding box center [768, 143] width 6 height 6
select select "partner"
select select "45"
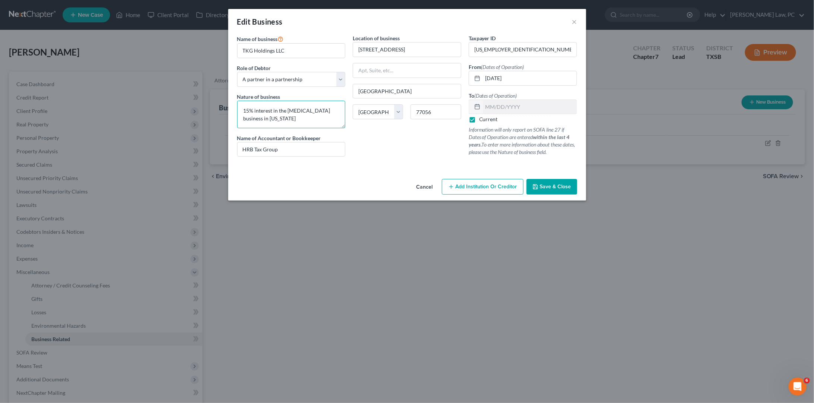
click at [296, 118] on textarea "15% interest in the [MEDICAL_DATA] business in [US_STATE]" at bounding box center [291, 115] width 108 height 28
click at [242, 107] on textarea "15% interest in the [MEDICAL_DATA] business in [US_STATE]" at bounding box center [291, 115] width 108 height 28
type textarea "Holding company: 15% interest in the [MEDICAL_DATA] business in [US_STATE]"
click at [550, 188] on button "Save & Close" at bounding box center [551, 187] width 51 height 16
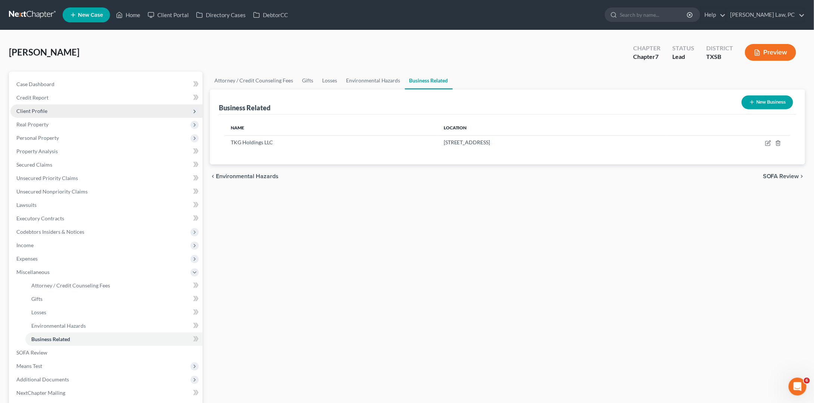
click at [45, 110] on span "Client Profile" at bounding box center [31, 111] width 31 height 6
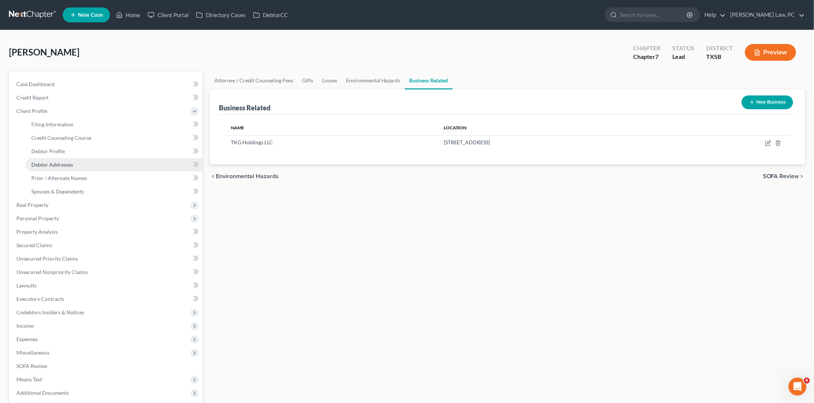
click at [60, 161] on span "Debtor Addresses" at bounding box center [52, 164] width 42 height 6
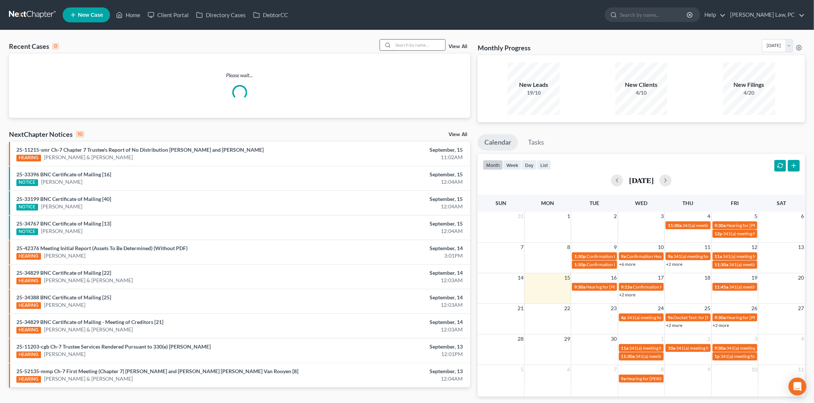
click at [426, 48] on input "search" at bounding box center [419, 45] width 52 height 11
type input "y"
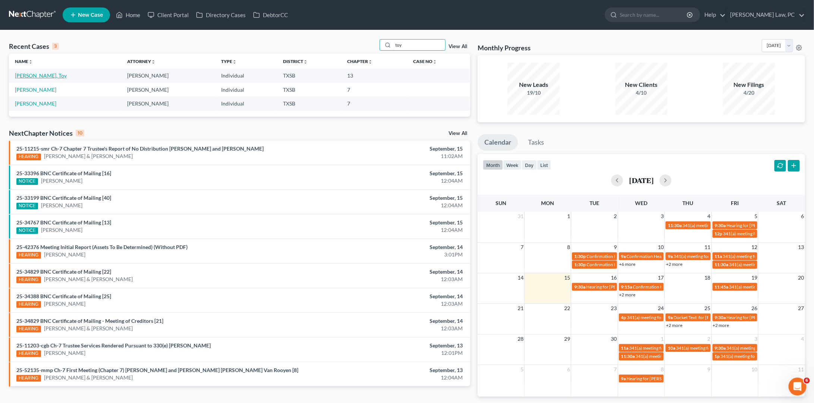
type input "toy"
click at [48, 73] on link "Blackburn Juarez, Toy" at bounding box center [41, 75] width 52 height 6
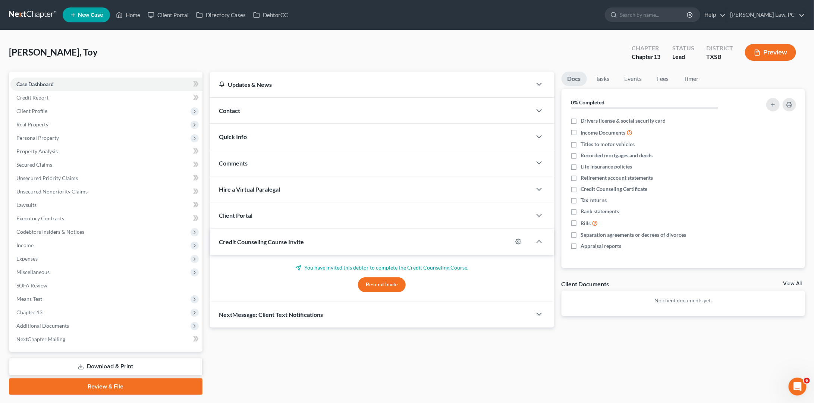
click at [381, 281] on button "Resend Invite" at bounding box center [382, 284] width 48 height 15
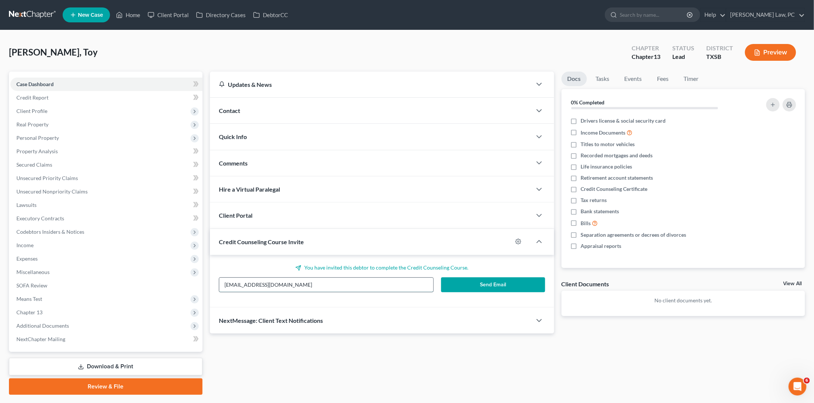
click at [315, 283] on input "tshalom32@gmail.com" at bounding box center [326, 285] width 214 height 14
drag, startPoint x: 289, startPoint y: 286, endPoint x: 222, endPoint y: 284, distance: 67.1
click at [222, 284] on input "tshalom32@gmail.com" at bounding box center [326, 285] width 214 height 14
click at [493, 285] on button "Send Email" at bounding box center [493, 284] width 104 height 15
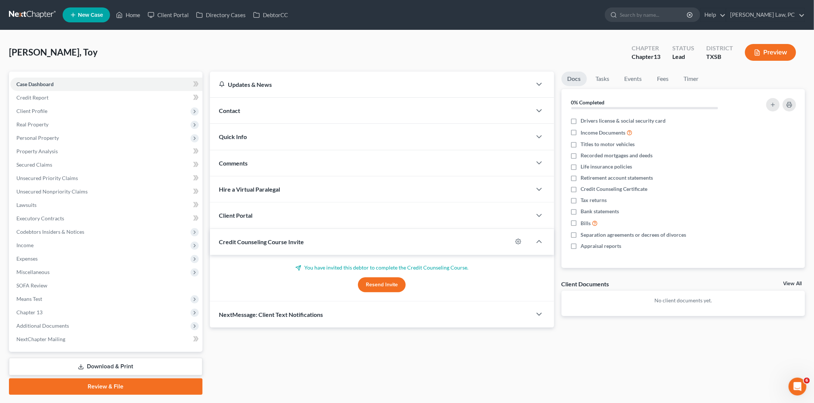
click at [383, 290] on button "Resend Invite" at bounding box center [382, 284] width 48 height 15
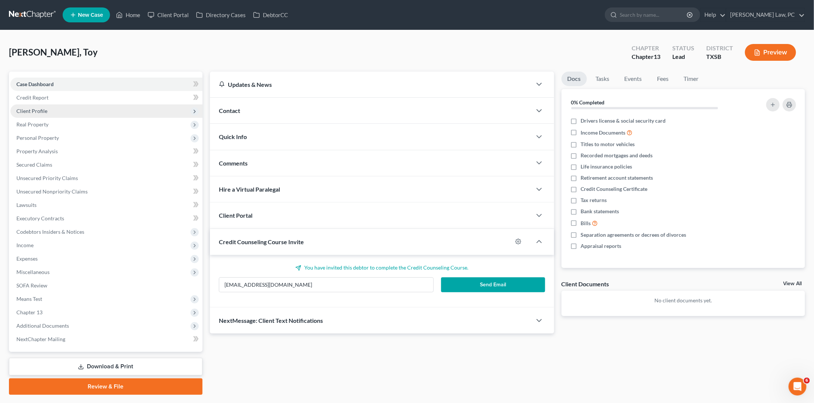
click at [103, 110] on span "Client Profile" at bounding box center [106, 110] width 192 height 13
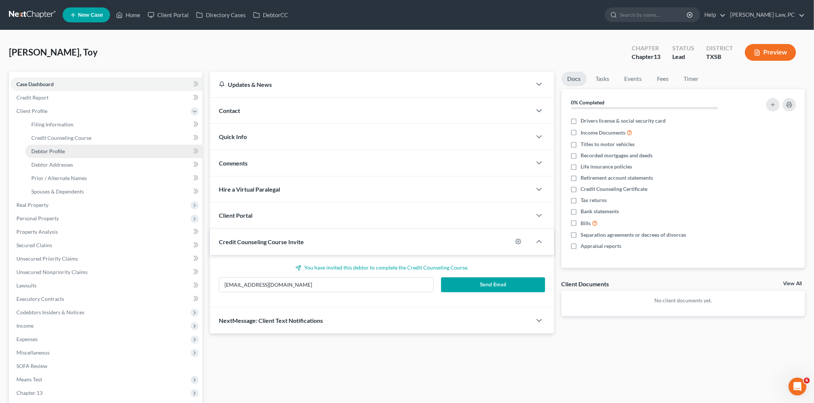
click at [82, 151] on link "Debtor Profile" at bounding box center [113, 151] width 177 height 13
select select "0"
select select "1"
